Goal: Task Accomplishment & Management: Use online tool/utility

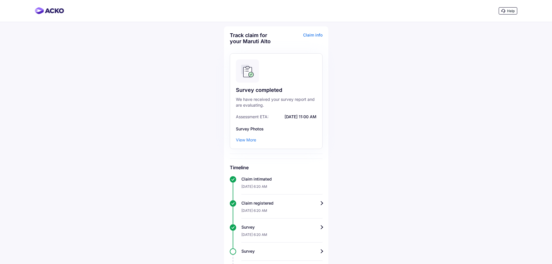
click at [312, 32] on div "Claim info" at bounding box center [300, 40] width 45 height 17
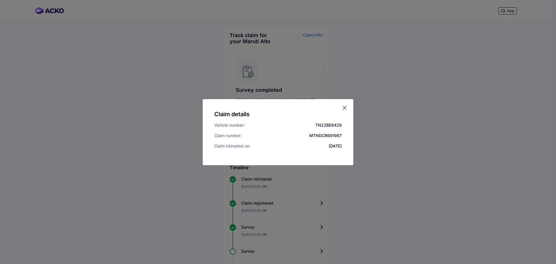
click at [346, 109] on icon at bounding box center [344, 107] width 3 height 3
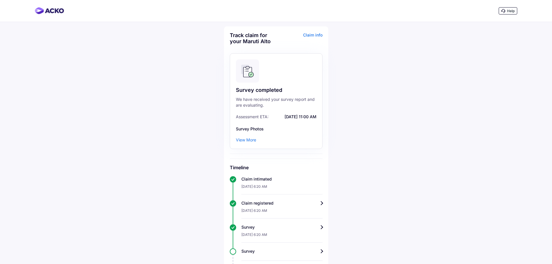
click at [512, 10] on span "Help" at bounding box center [511, 11] width 8 height 4
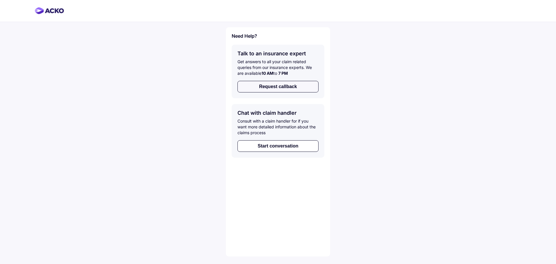
click at [305, 86] on button "Request callback" at bounding box center [278, 87] width 81 height 12
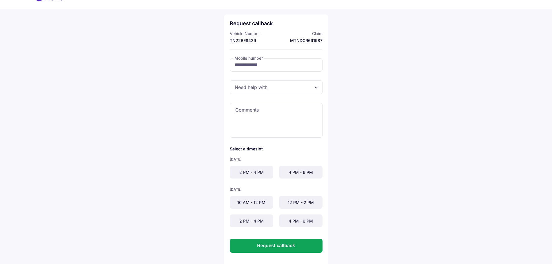
scroll to position [19, 0]
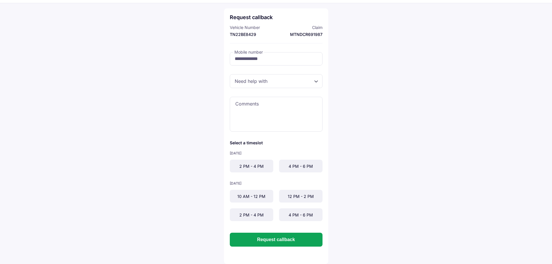
click at [295, 165] on div "4 PM - 6 PM" at bounding box center [300, 166] width 43 height 13
click at [260, 83] on div at bounding box center [276, 81] width 93 height 14
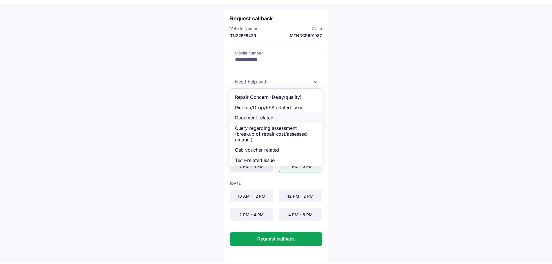
scroll to position [23, 0]
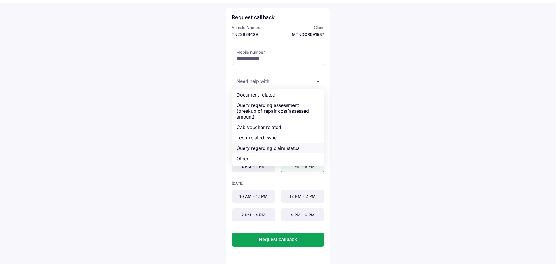
click at [297, 147] on div "Query regarding claim status" at bounding box center [278, 148] width 92 height 10
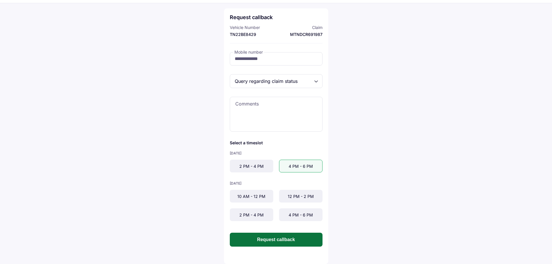
click at [300, 240] on button "Request callback" at bounding box center [276, 240] width 93 height 14
